Goal: Information Seeking & Learning: Stay updated

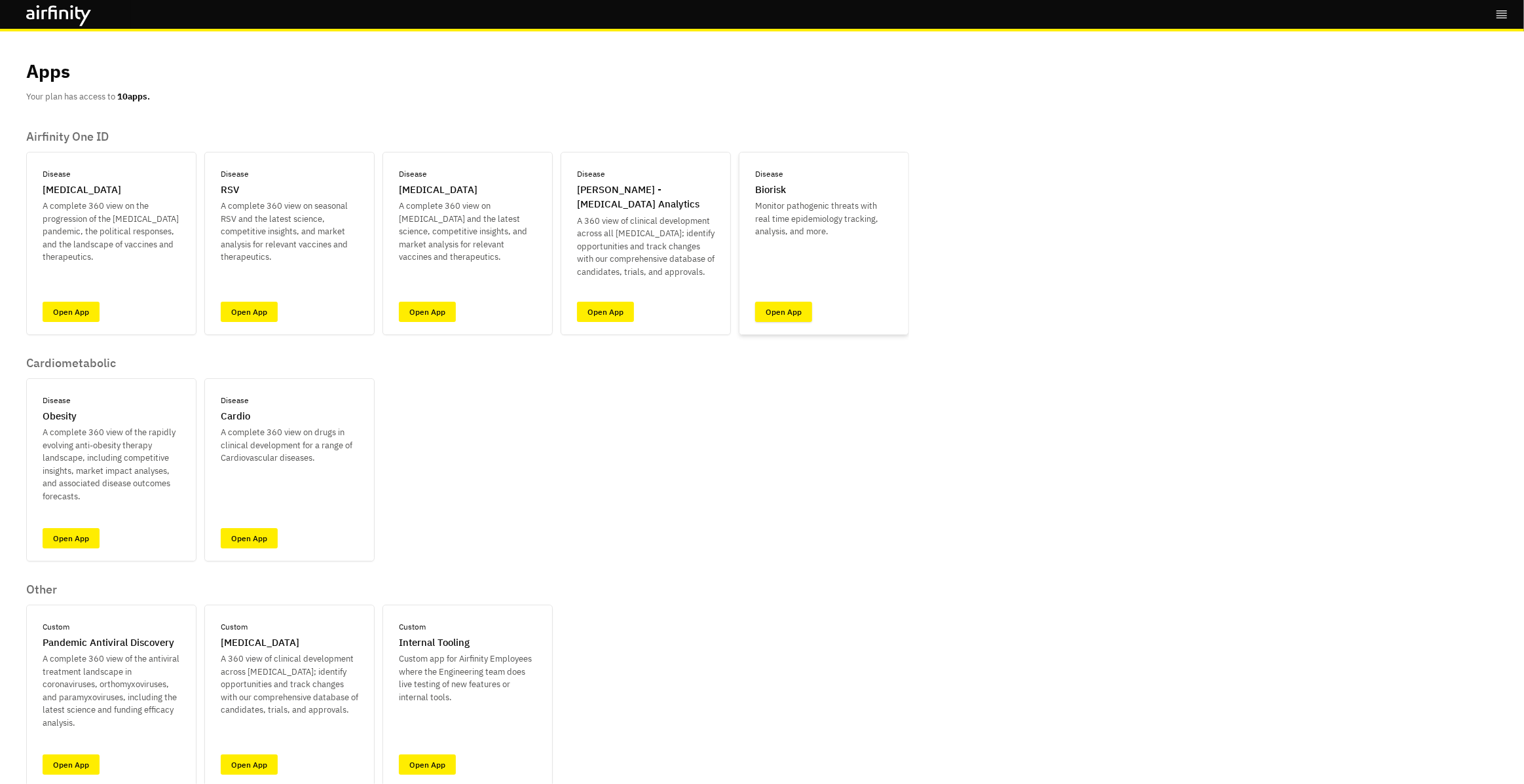
click at [782, 318] on link "Open App" at bounding box center [783, 312] width 57 height 21
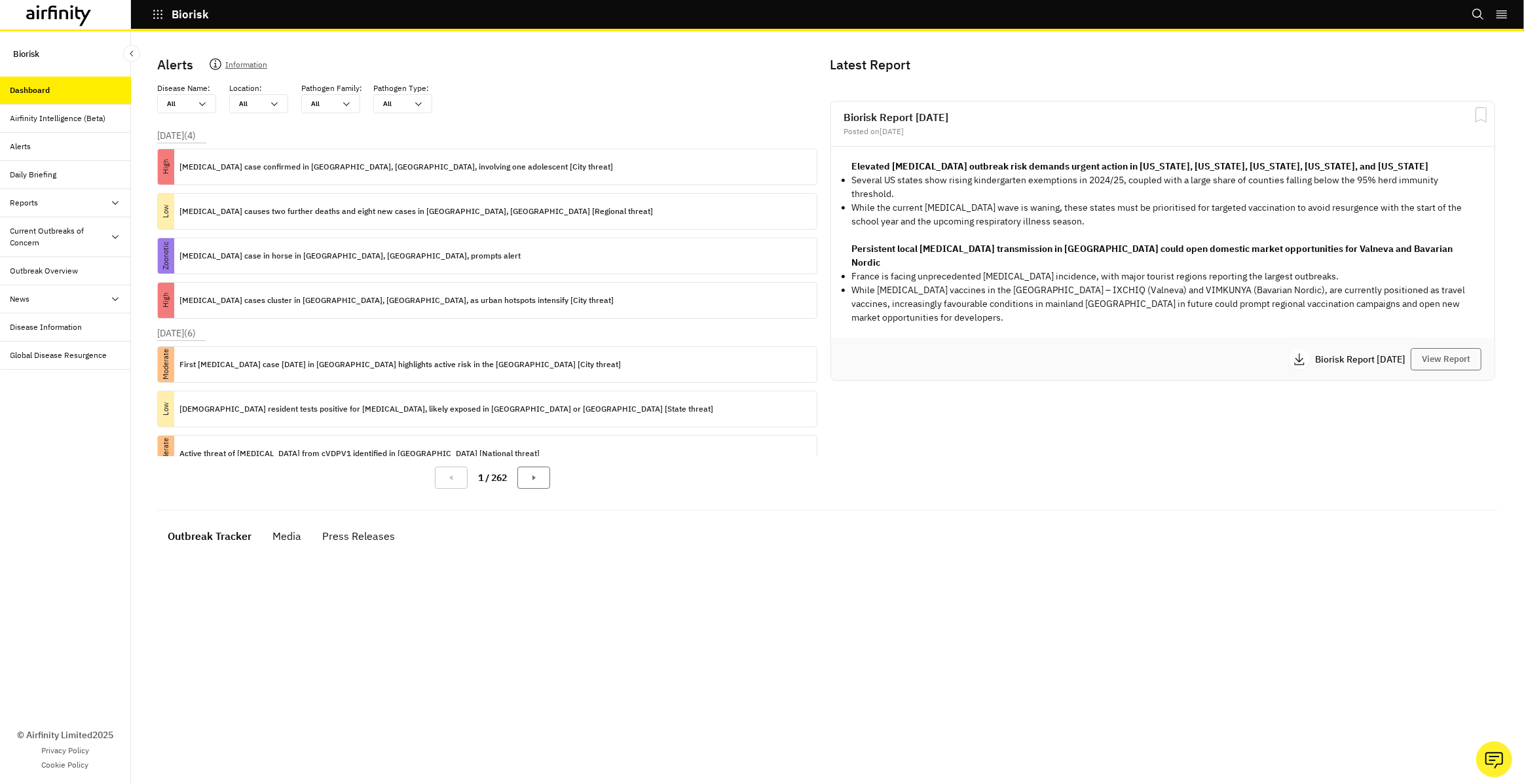
click at [87, 243] on div "Current Outbreaks of Concern" at bounding box center [60, 236] width 100 height 24
click at [68, 304] on div "Mpox" at bounding box center [65, 299] width 131 height 28
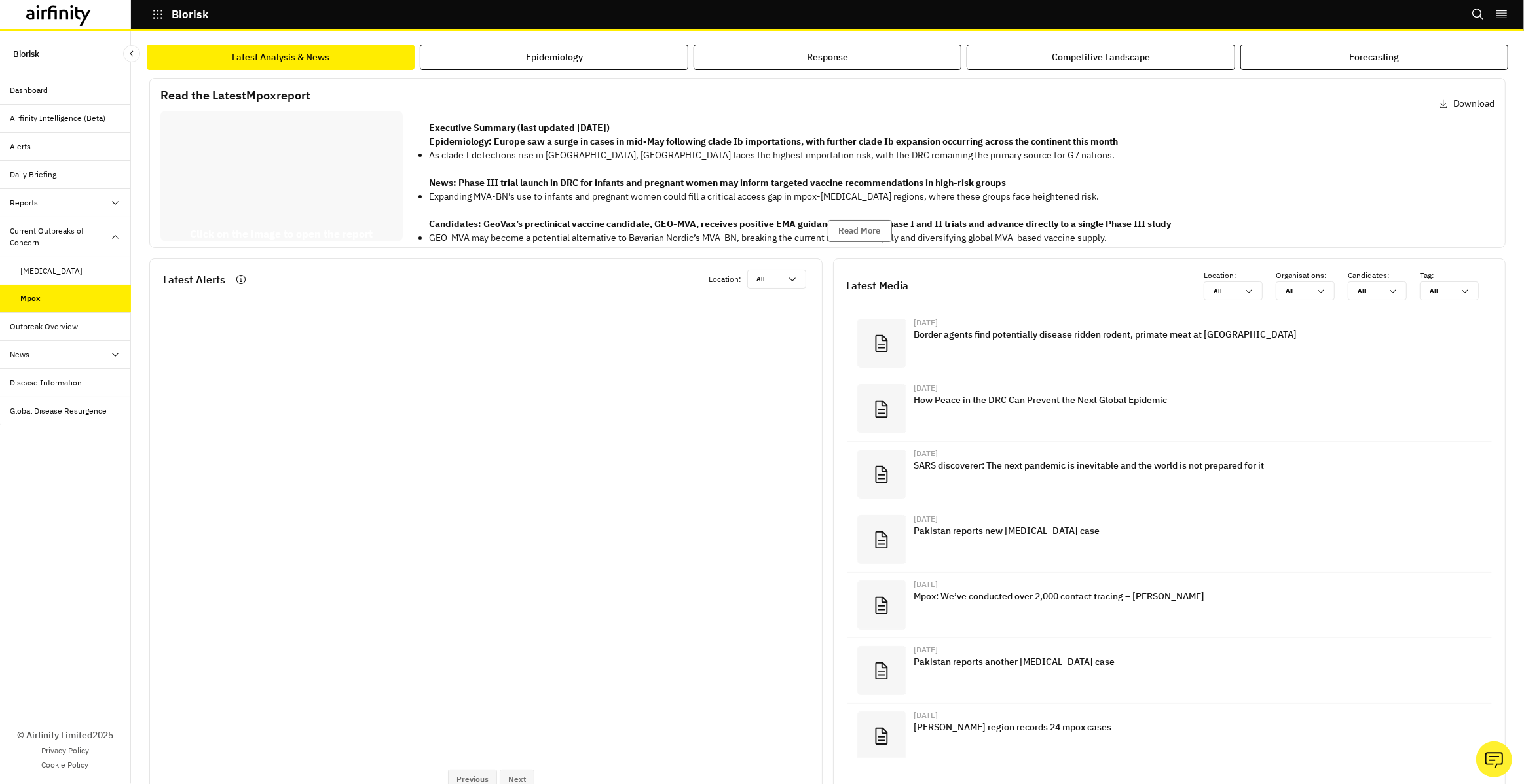
scroll to position [92, 0]
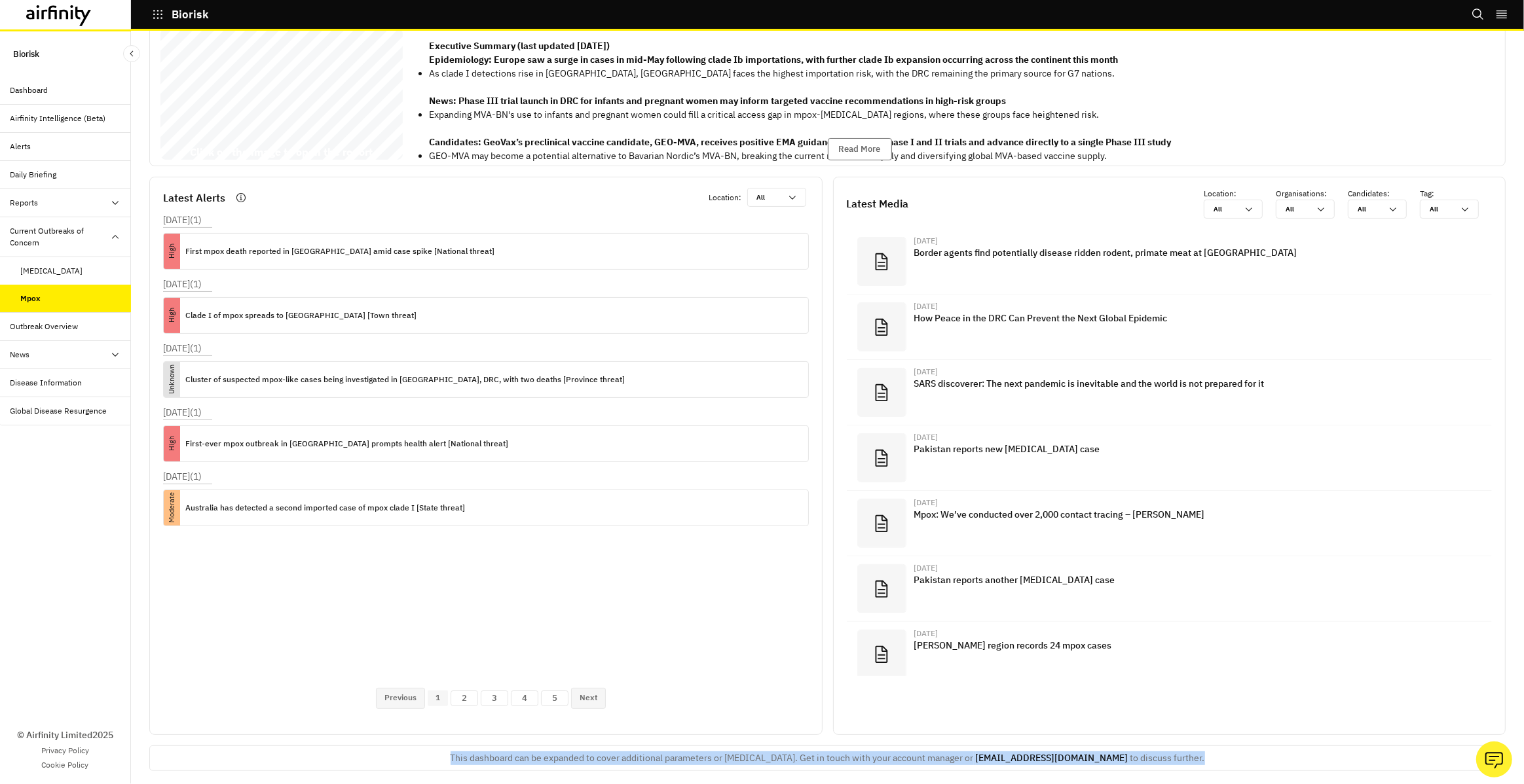
drag, startPoint x: 447, startPoint y: 747, endPoint x: 1237, endPoint y: 747, distance: 790.0
click at [1237, 747] on div "This dashboard can be expanded to cover additional parameters or infectious dis…" at bounding box center [827, 759] width 1356 height 26
copy p "This dashboard can be expanded to cover additional parameters or infectious dis…"
click at [47, 11] on icon at bounding box center [59, 16] width 65 height 21
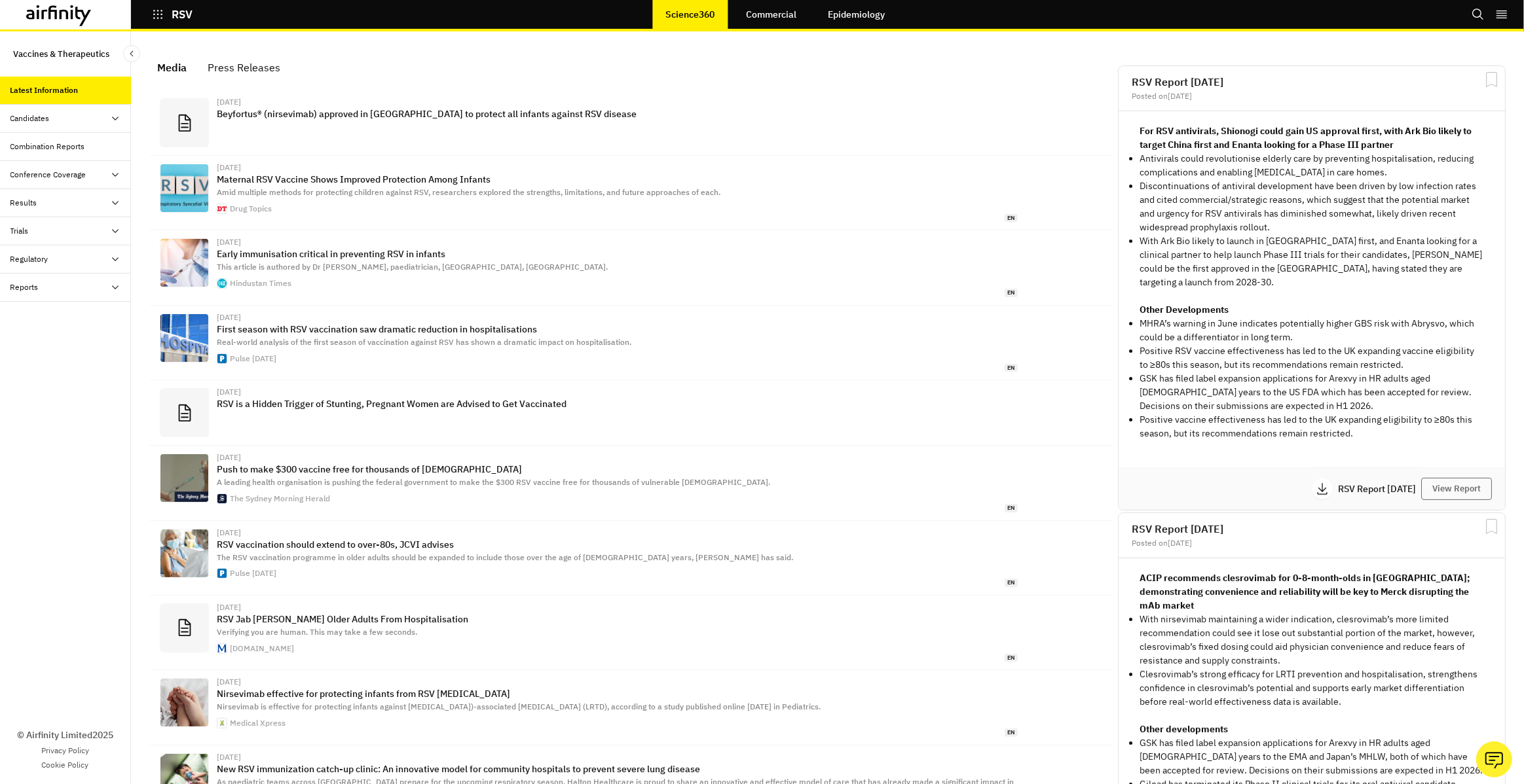
scroll to position [823, 393]
click at [834, 14] on link "Epidemiology" at bounding box center [856, 14] width 83 height 31
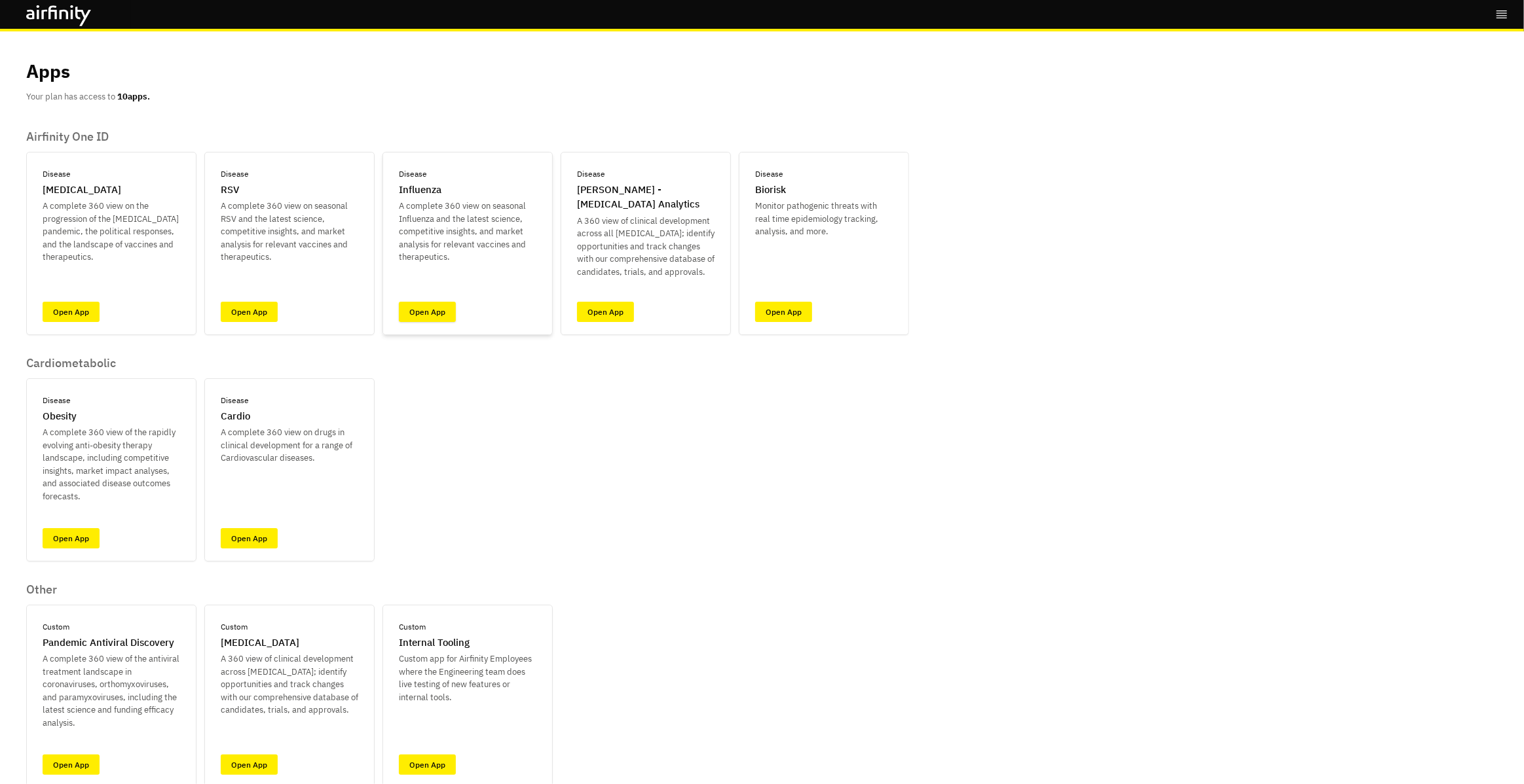
click at [438, 313] on link "Open App" at bounding box center [427, 312] width 57 height 21
